Goal: Transaction & Acquisition: Subscribe to service/newsletter

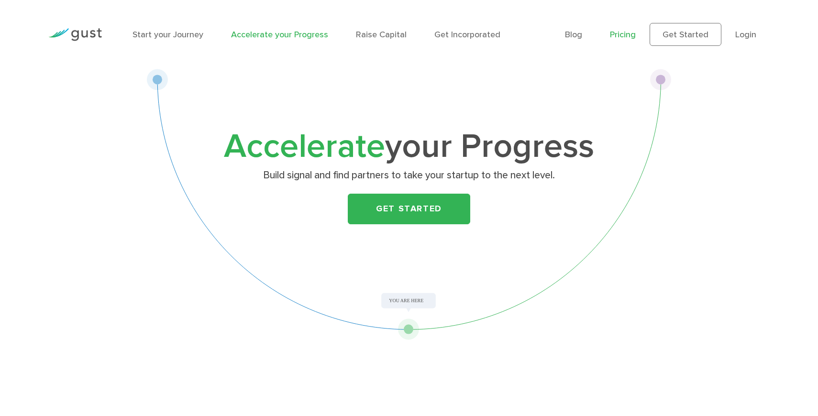
click at [625, 31] on link "Pricing" at bounding box center [623, 35] width 26 height 10
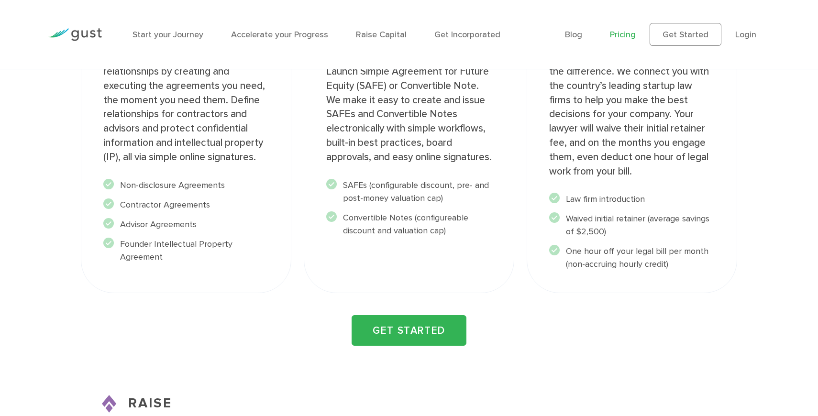
scroll to position [1450, 0]
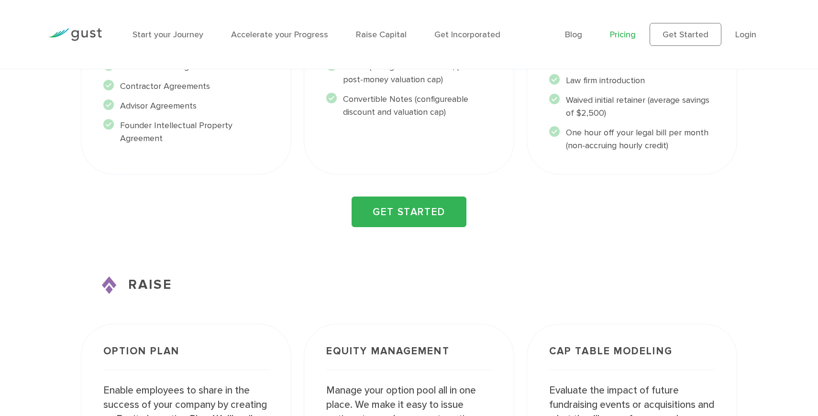
click at [400, 214] on link "GET STARTED" at bounding box center [409, 212] width 115 height 31
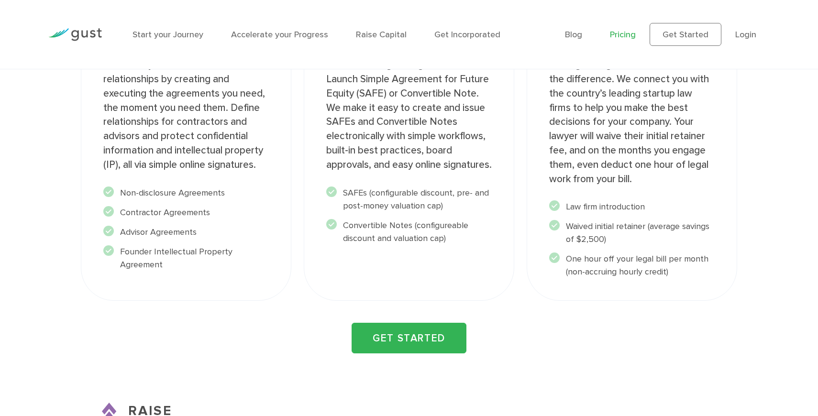
scroll to position [1218, 0]
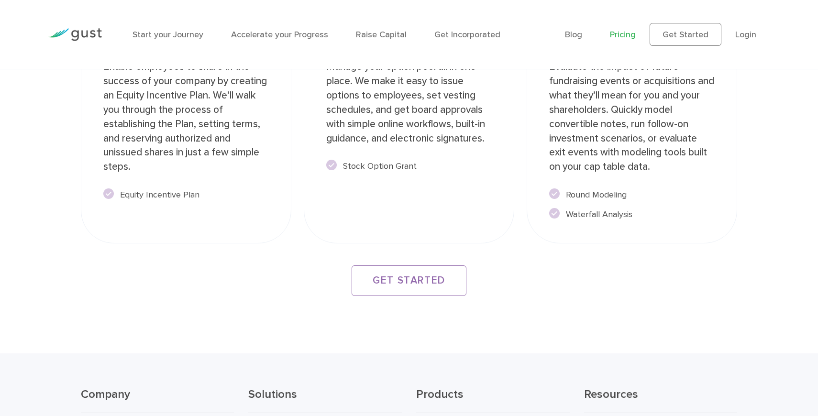
scroll to position [1799, 0]
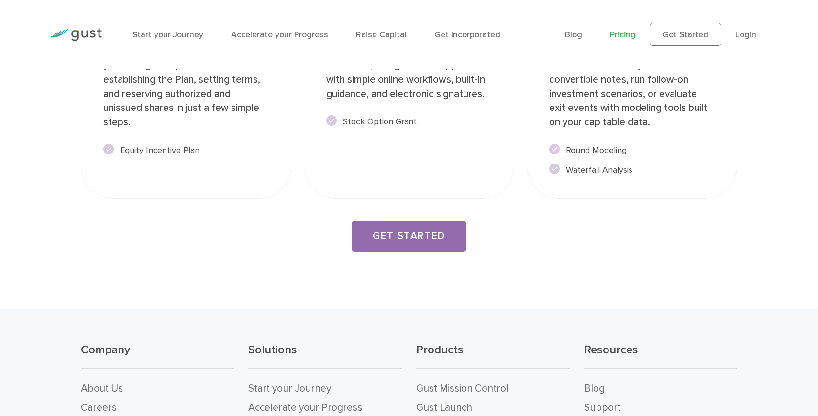
click at [417, 236] on link "GET STARTED" at bounding box center [409, 236] width 115 height 31
